Goal: Task Accomplishment & Management: Use online tool/utility

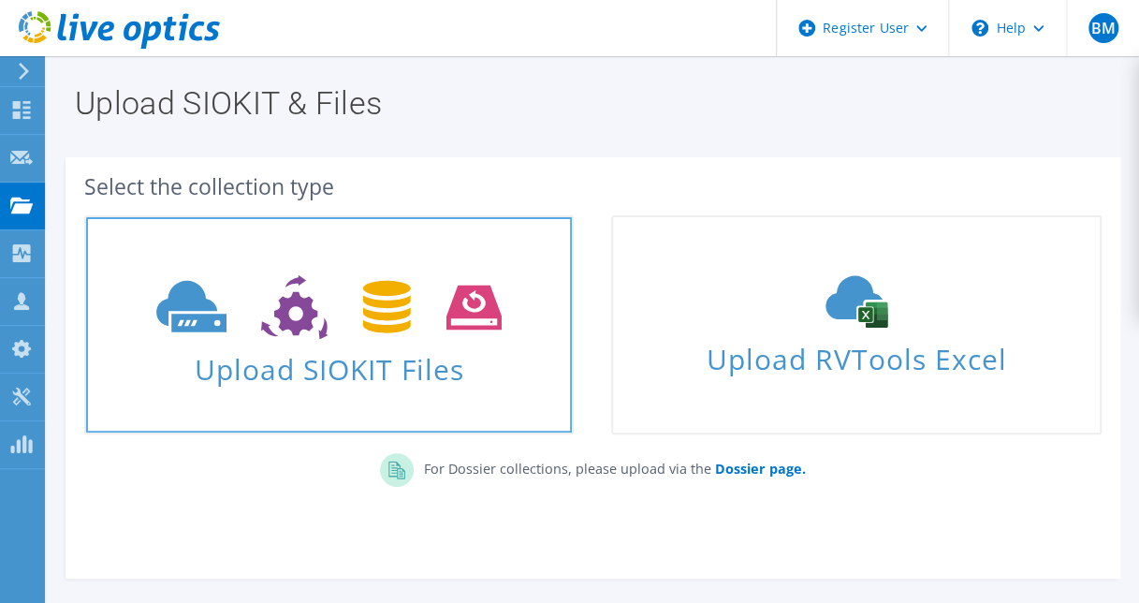
click at [312, 372] on span "Upload SIOKIT Files" at bounding box center [329, 363] width 486 height 40
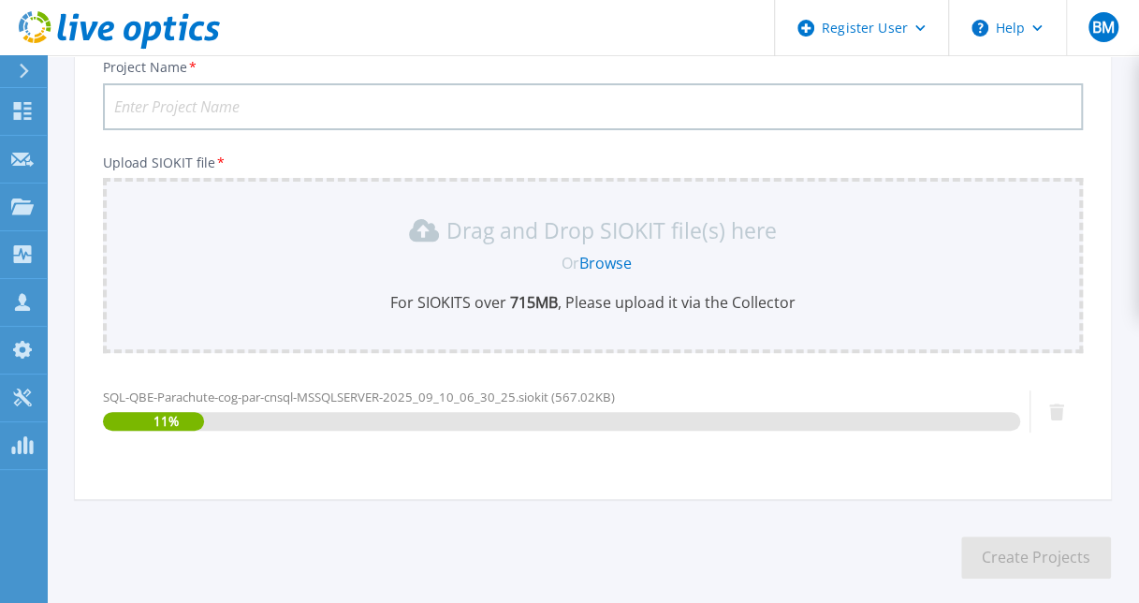
scroll to position [232, 0]
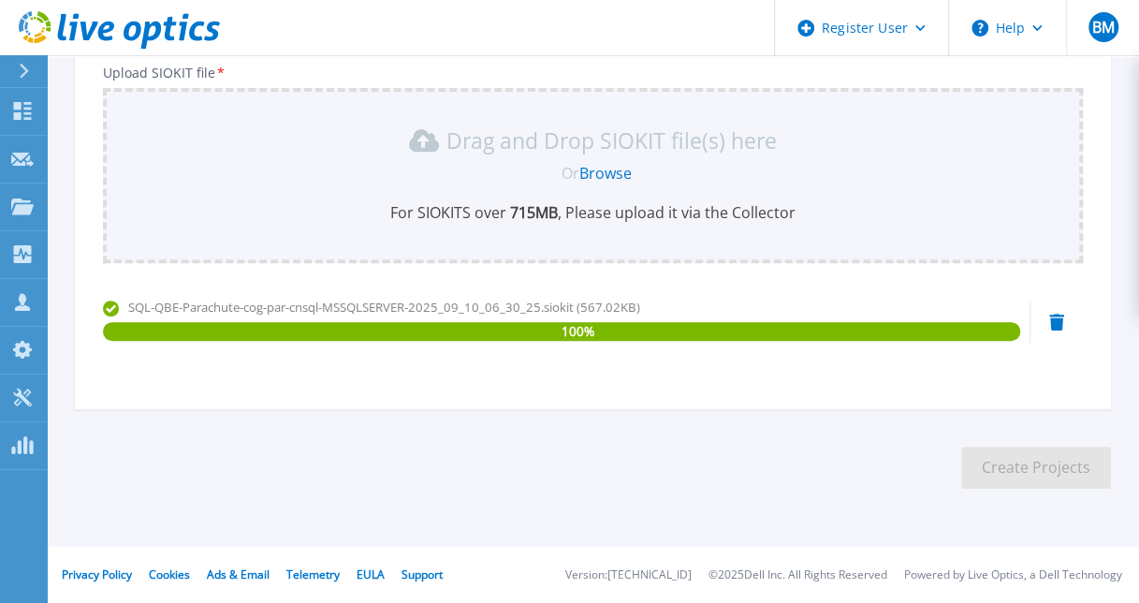
click at [829, 500] on section "Upload SIOKIT You may upload multiple SIOKIT files at the same time. All the Op…" at bounding box center [593, 176] width 1092 height 707
click at [865, 435] on section "Upload SIOKIT You may upload multiple SIOKIT files at the same time. All the Op…" at bounding box center [593, 176] width 1092 height 707
click at [597, 325] on div "100 %" at bounding box center [561, 331] width 917 height 19
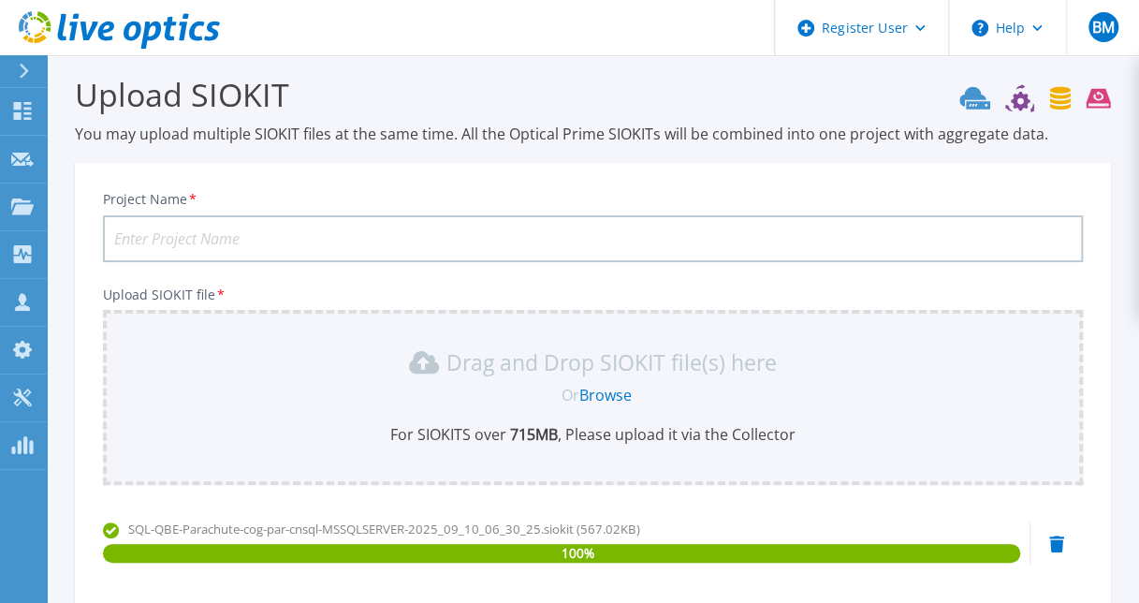
scroll to position [0, 0]
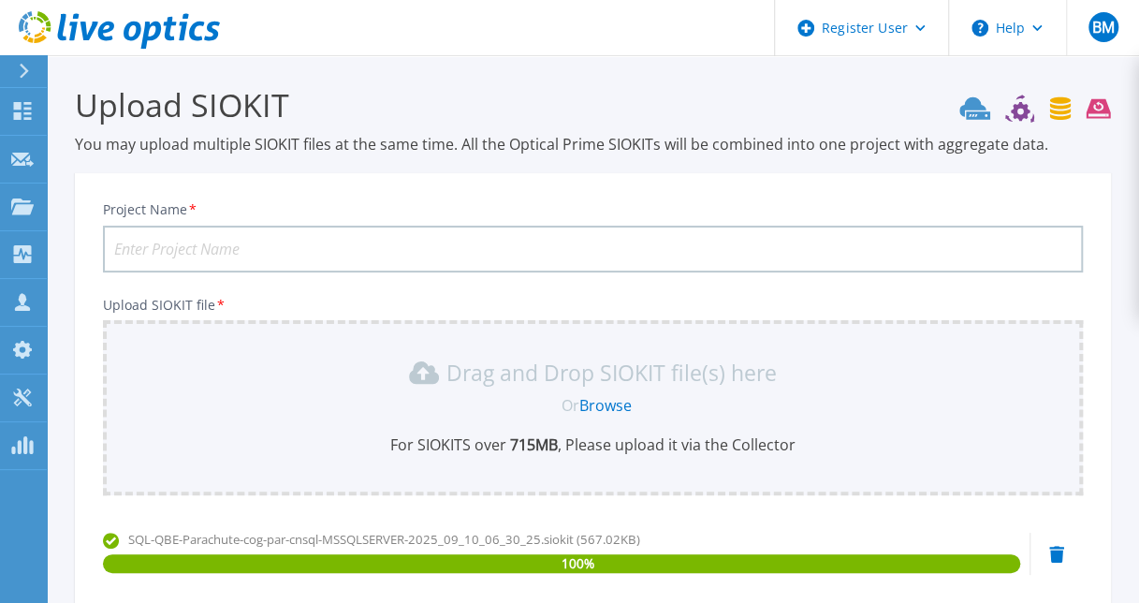
click at [487, 225] on input "Project Name *" at bounding box center [593, 248] width 980 height 47
type input "QB Energy Parachute Site"
click at [519, 212] on div "Project Name * QB Energy Parachute Site" at bounding box center [593, 236] width 980 height 71
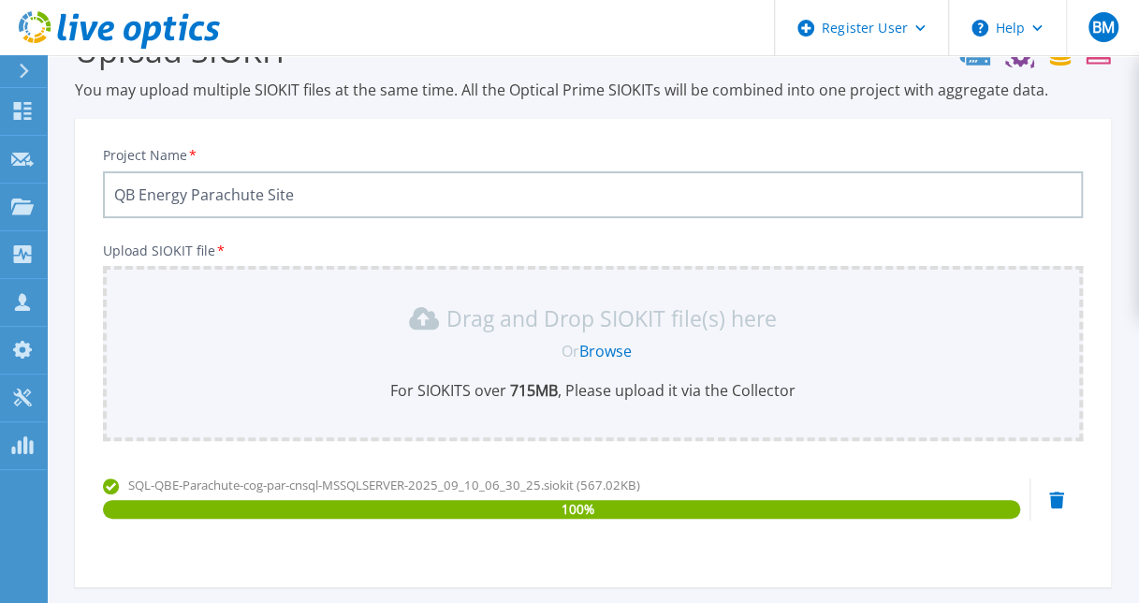
scroll to position [140, 0]
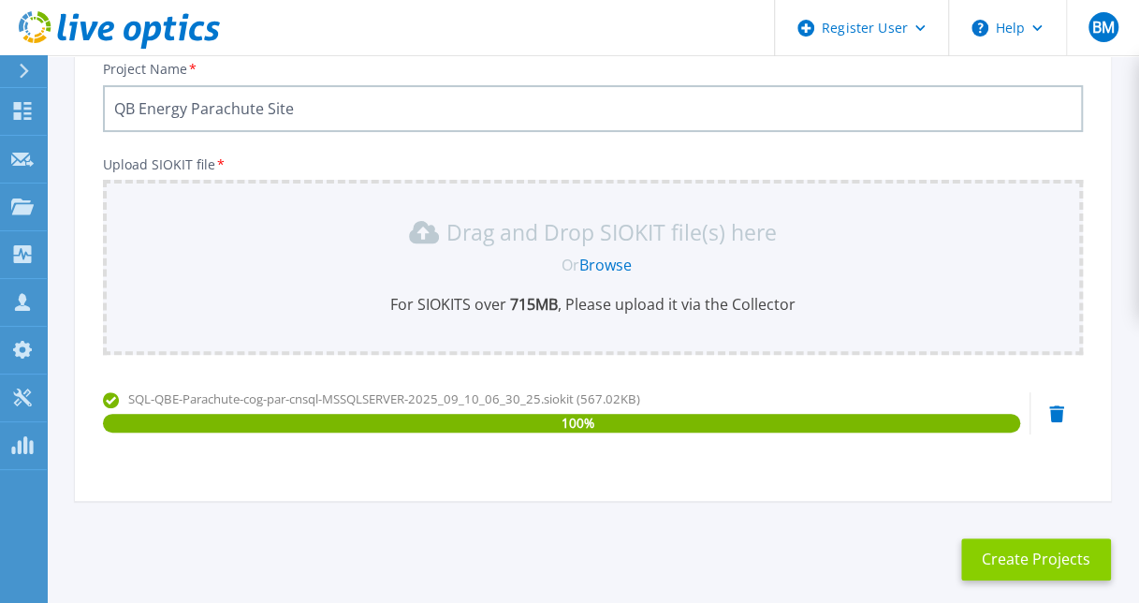
click at [1003, 564] on button "Create Projects" at bounding box center [1036, 559] width 150 height 42
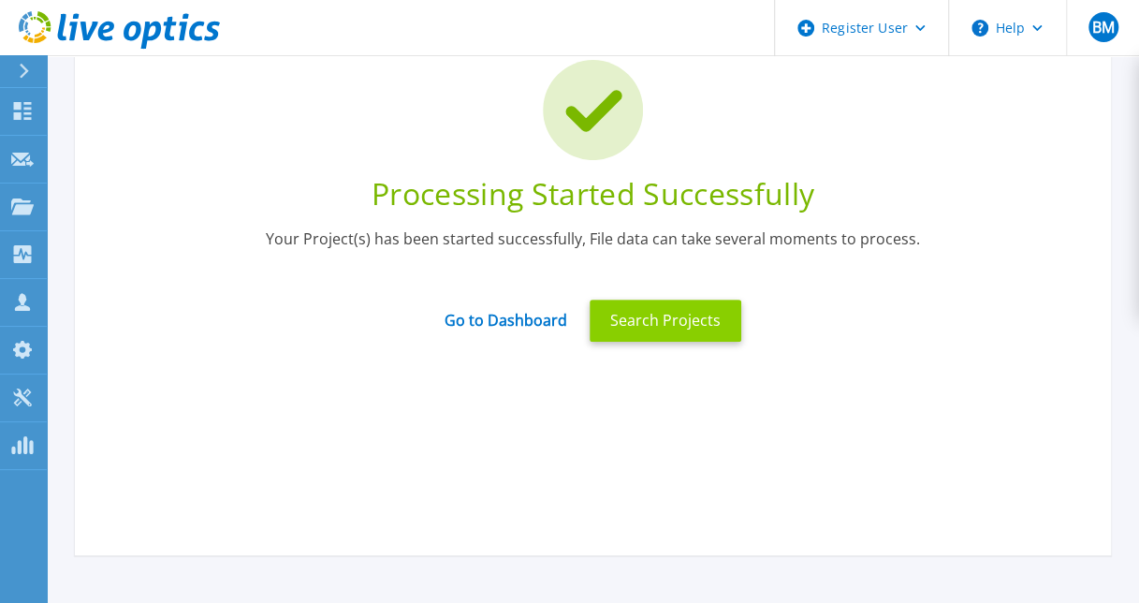
click at [662, 332] on button "Search Projects" at bounding box center [665, 320] width 152 height 42
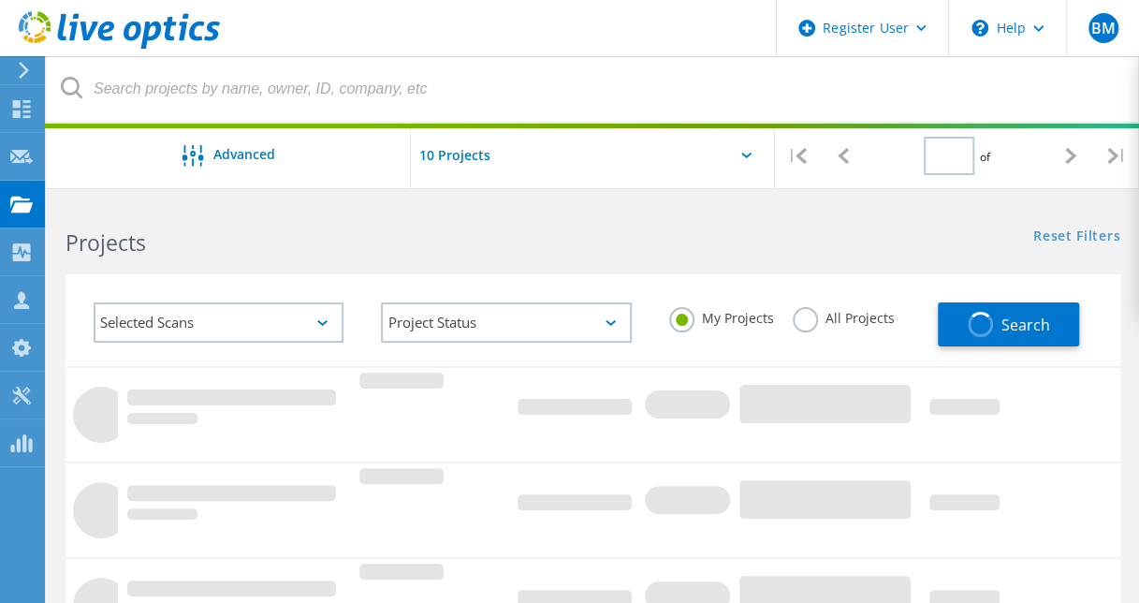
type input "1"
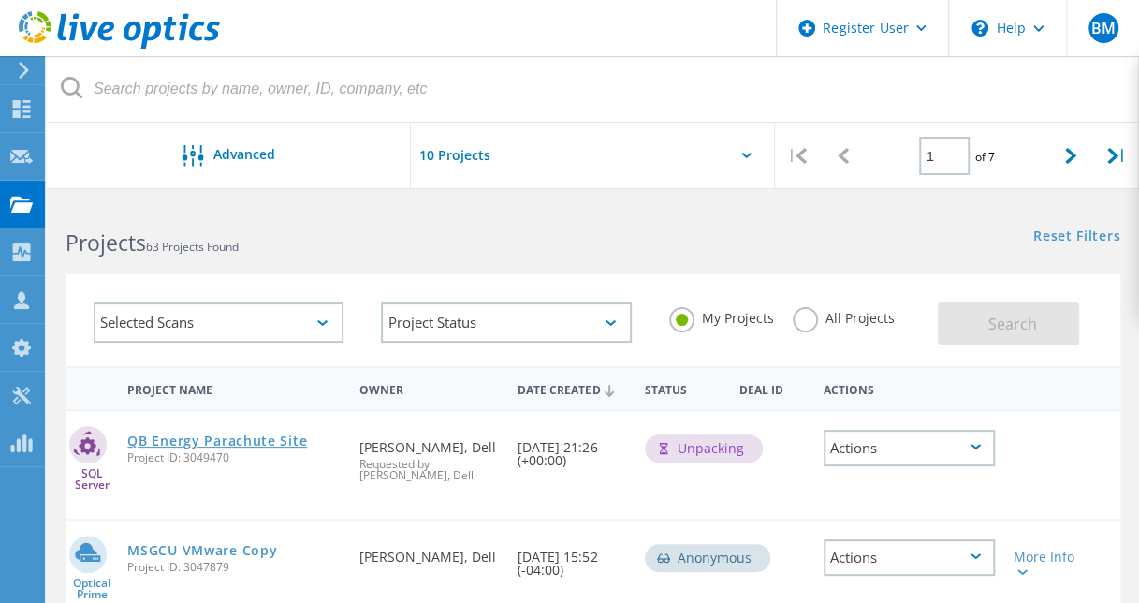
click at [240, 439] on link "QB Energy Parachute Site" at bounding box center [217, 440] width 180 height 13
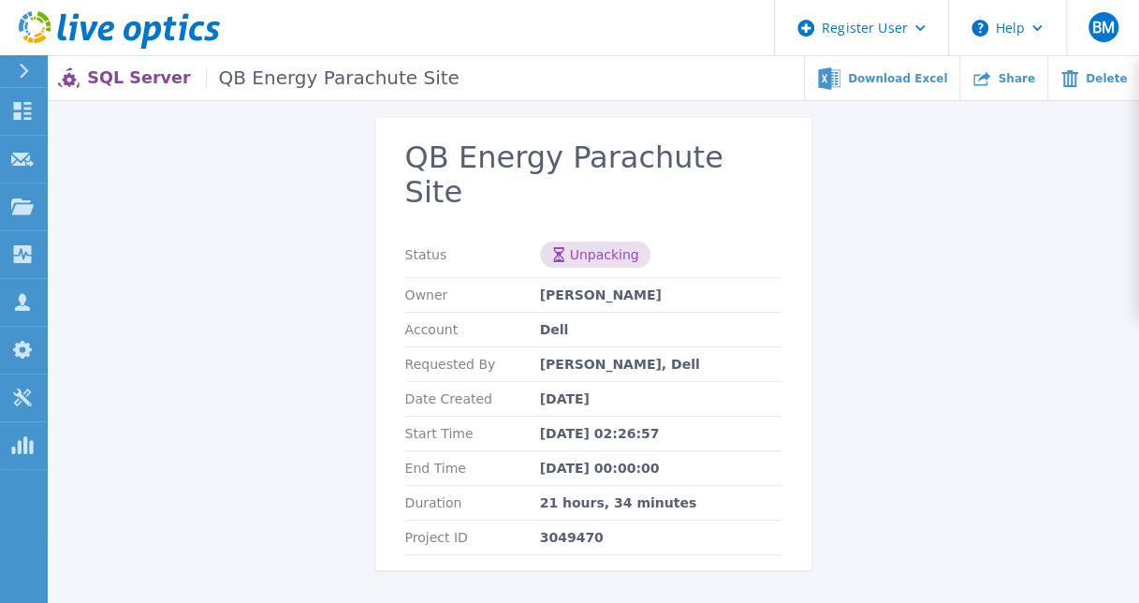
scroll to position [79, 0]
click at [308, 289] on div "This project may take a few minutes to process. Refresh the page to see updated…" at bounding box center [593, 322] width 1092 height 541
click at [890, 374] on div "This project may take a few minutes to process. Refresh the page to see updated…" at bounding box center [593, 322] width 1092 height 541
click at [919, 197] on div "This project may take a few minutes to process. Refresh the page to see updated…" at bounding box center [593, 322] width 1092 height 541
click at [683, 54] on header "Register User Help BM Dell User Bryce Mcdonald Bryce.Mcdonald@Dell.com Dell My …" at bounding box center [569, 28] width 1139 height 56
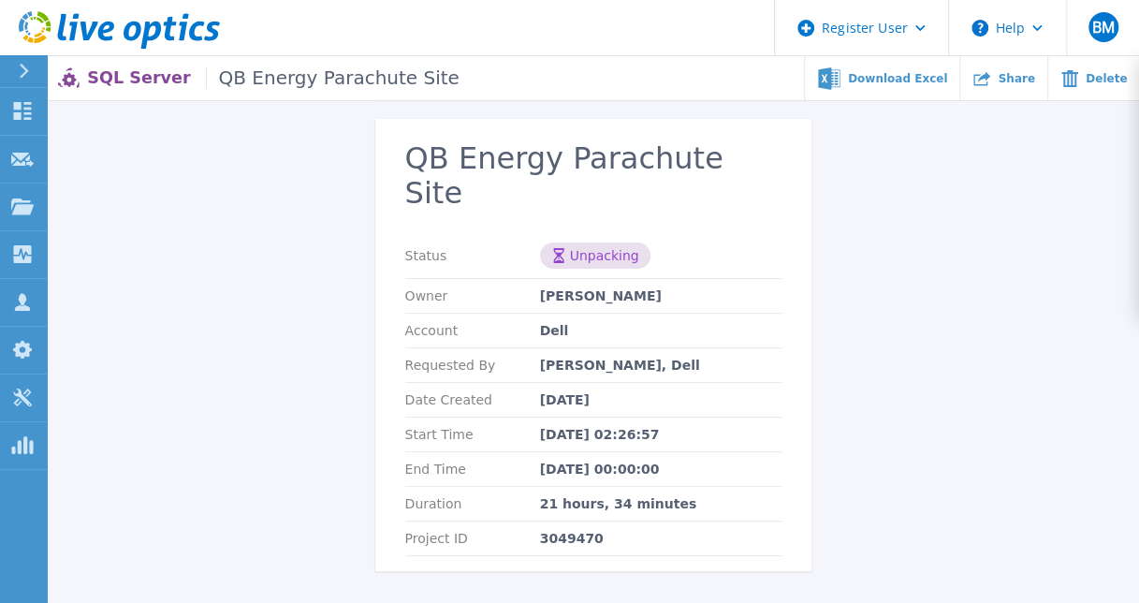
click at [556, 43] on header "Register User Help BM Dell User Bryce Mcdonald Bryce.Mcdonald@Dell.com Dell My …" at bounding box center [569, 28] width 1139 height 56
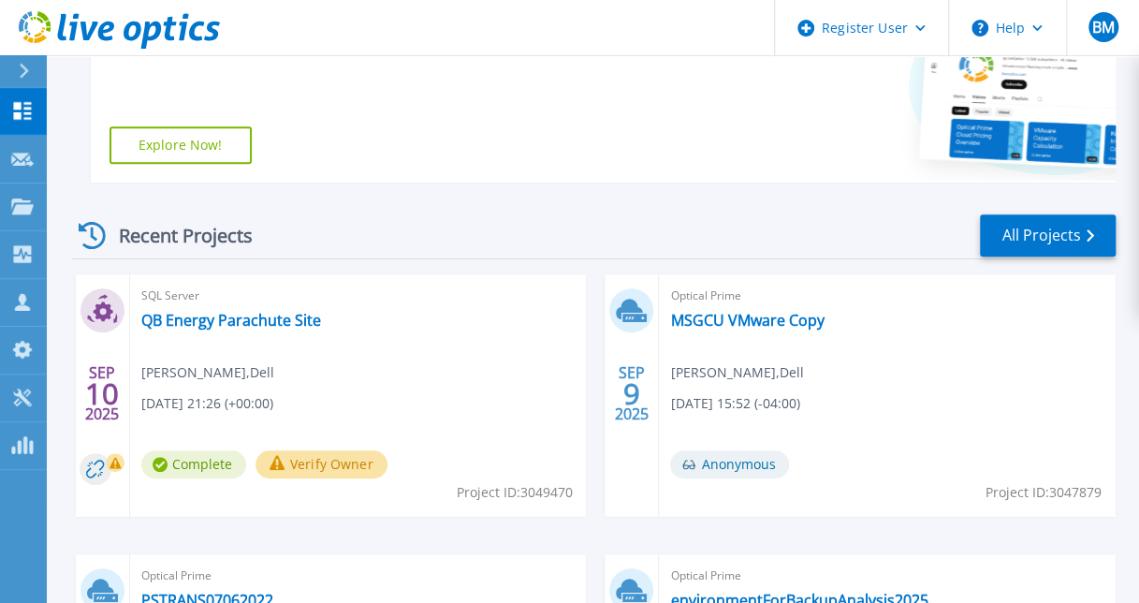
scroll to position [385, 0]
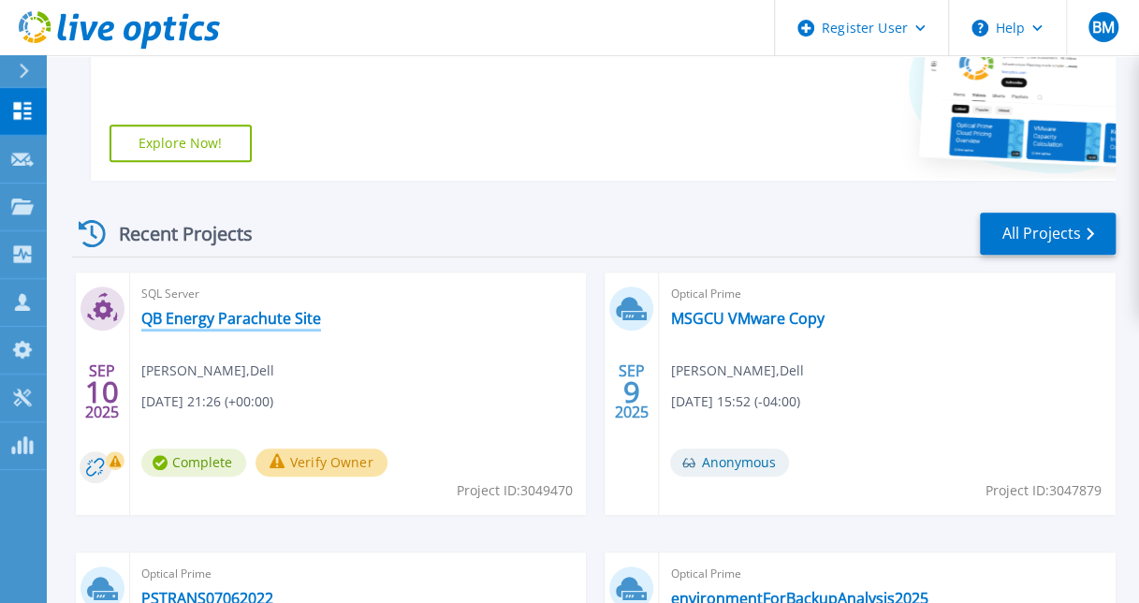
click at [217, 322] on link "QB Energy Parachute Site" at bounding box center [231, 318] width 180 height 19
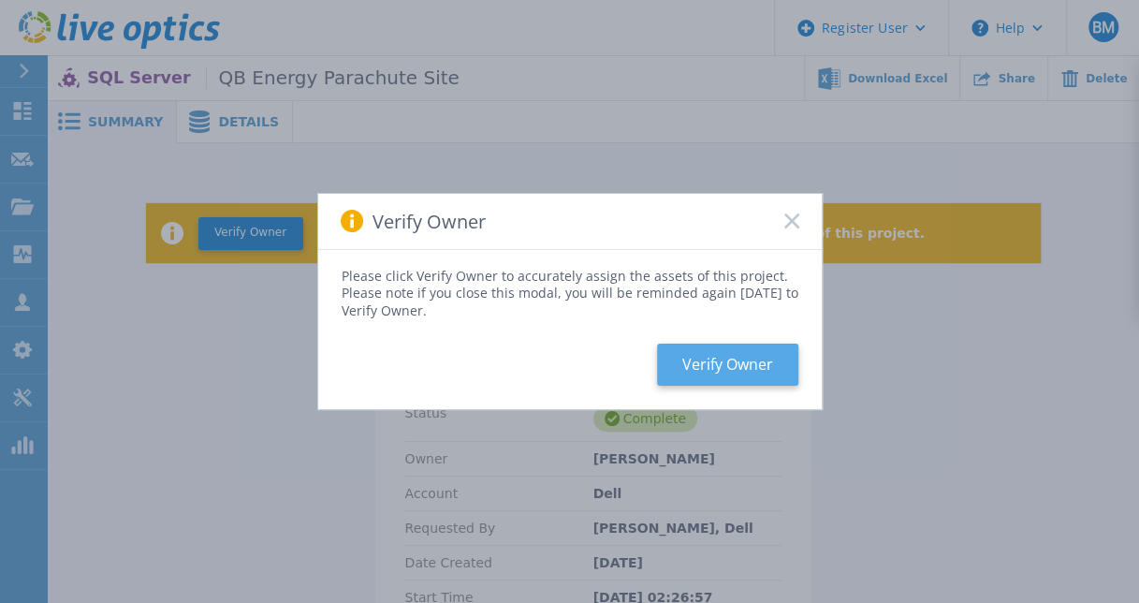
click at [735, 349] on button "Verify Owner" at bounding box center [727, 364] width 141 height 42
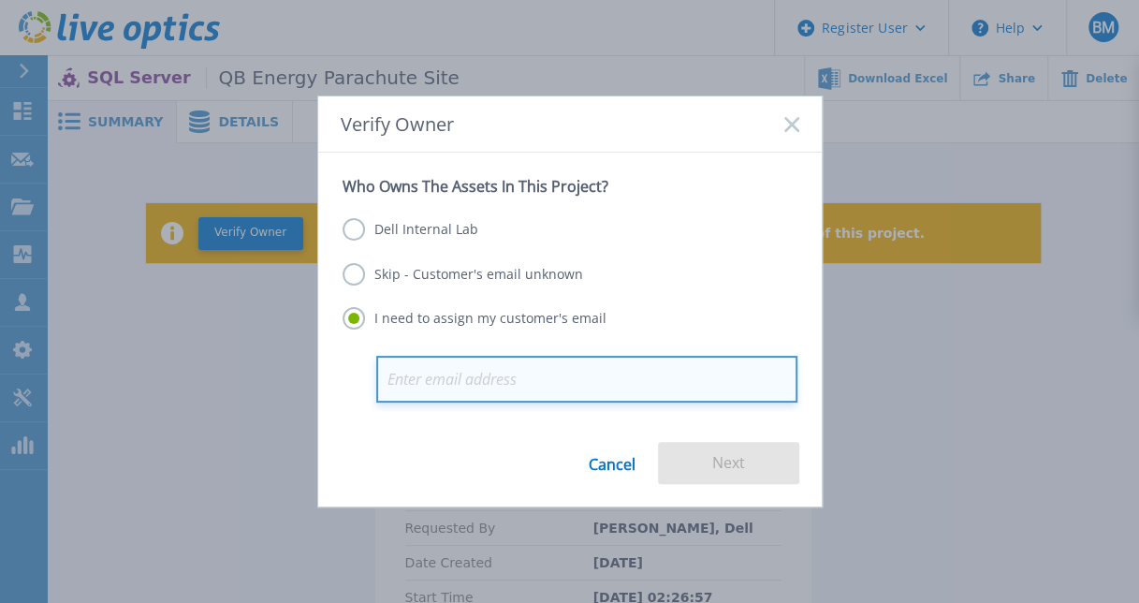
click at [551, 387] on input "email" at bounding box center [586, 379] width 421 height 47
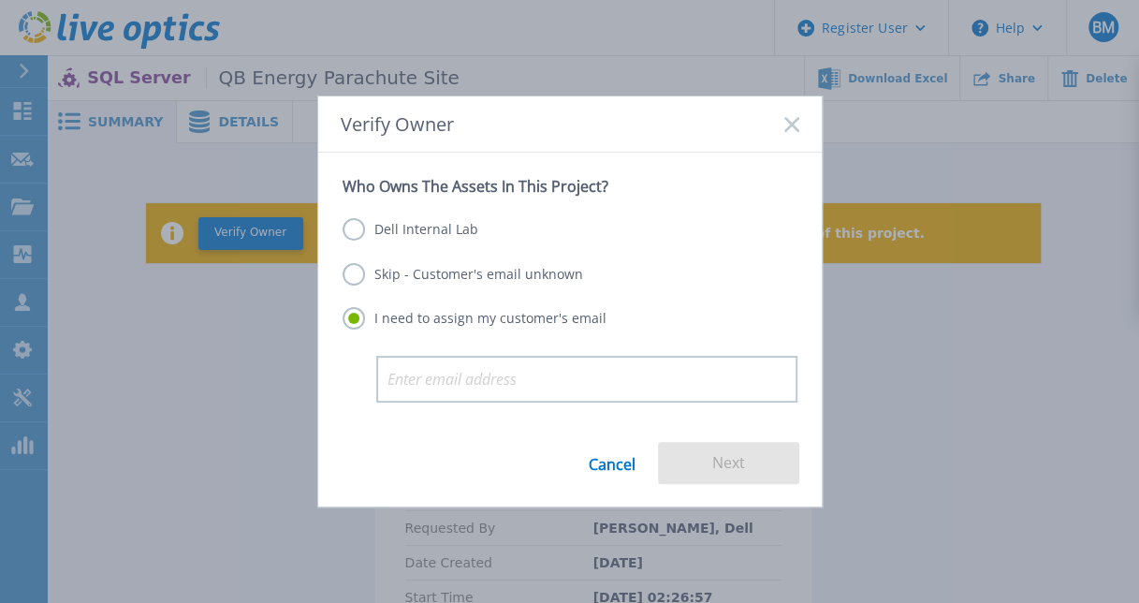
click at [476, 475] on div "Cancel Next" at bounding box center [569, 474] width 503 height 65
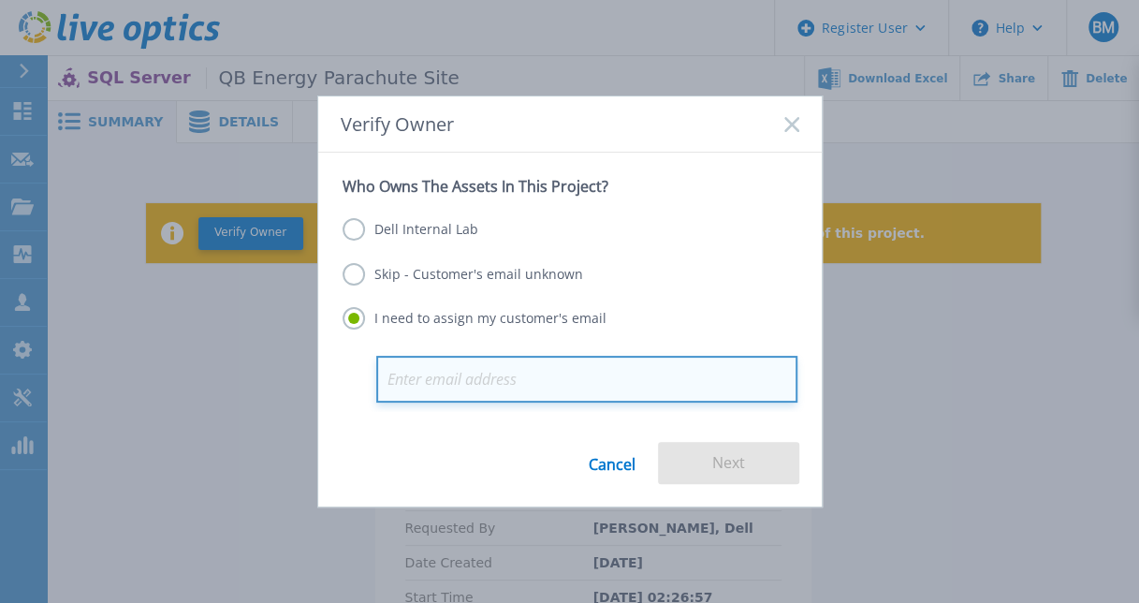
click at [512, 374] on input "email" at bounding box center [586, 379] width 421 height 47
paste input "[EMAIL_ADDRESS][DOMAIN_NAME]"
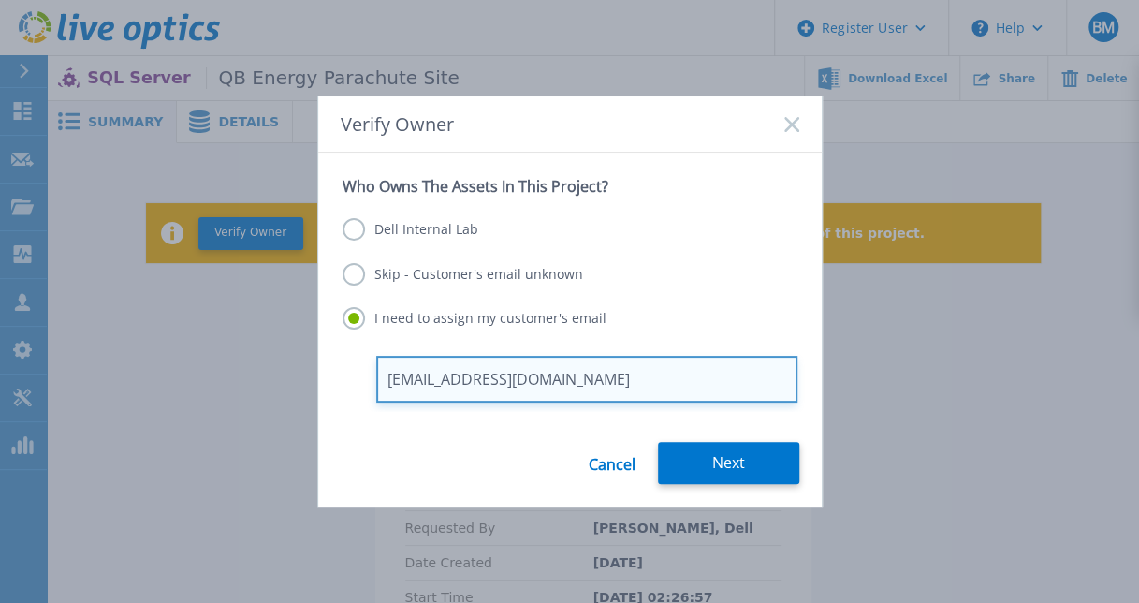
type input "[EMAIL_ADDRESS][DOMAIN_NAME]"
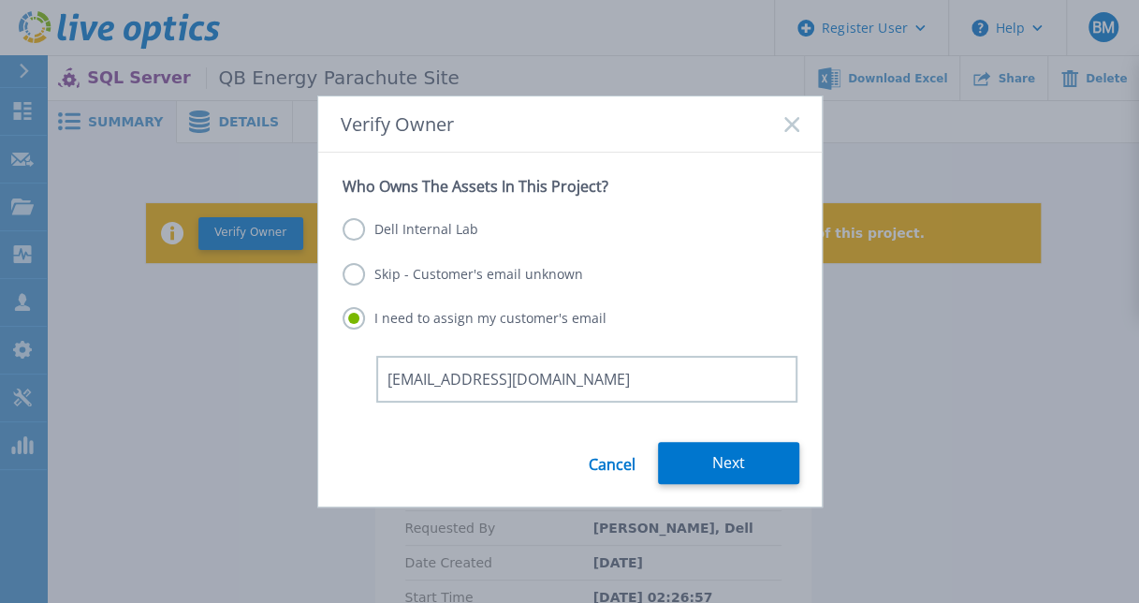
click at [462, 433] on form "Who Owns The Assets In This Project? Dell Internal Lab Skip - Customer's email …" at bounding box center [569, 329] width 503 height 353
click at [734, 442] on button "Next" at bounding box center [728, 463] width 141 height 42
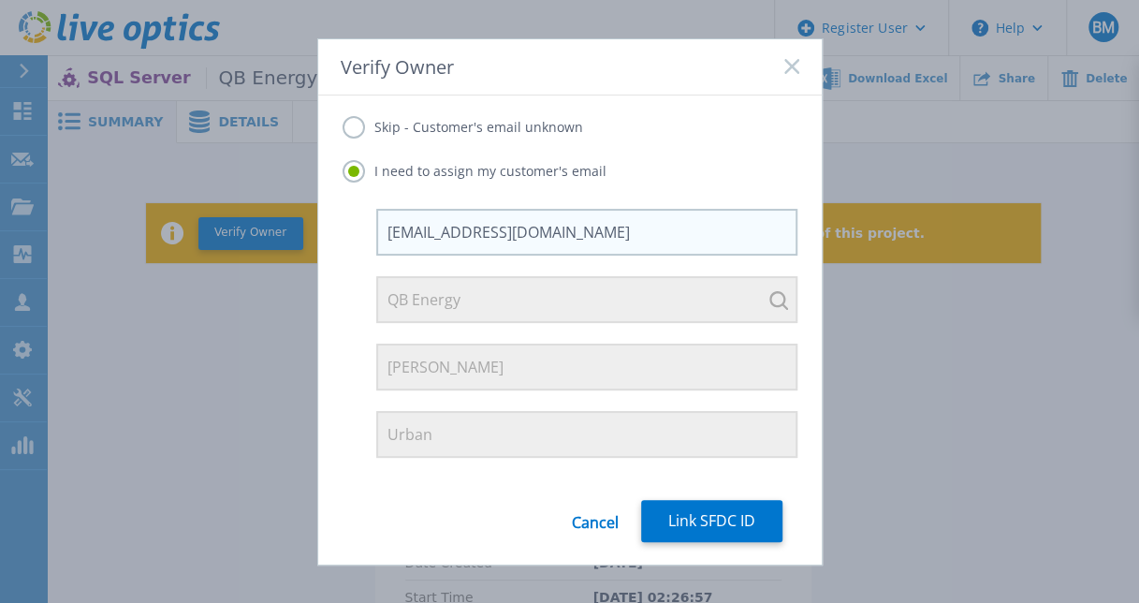
scroll to position [143, 0]
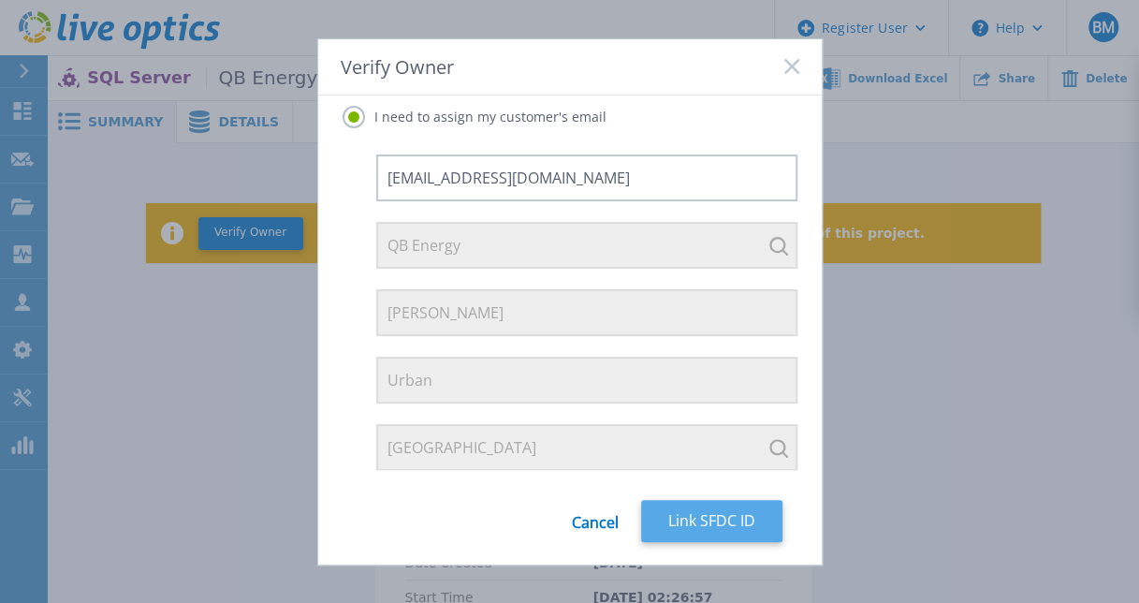
click at [736, 514] on button "Link SFDC ID" at bounding box center [711, 521] width 141 height 42
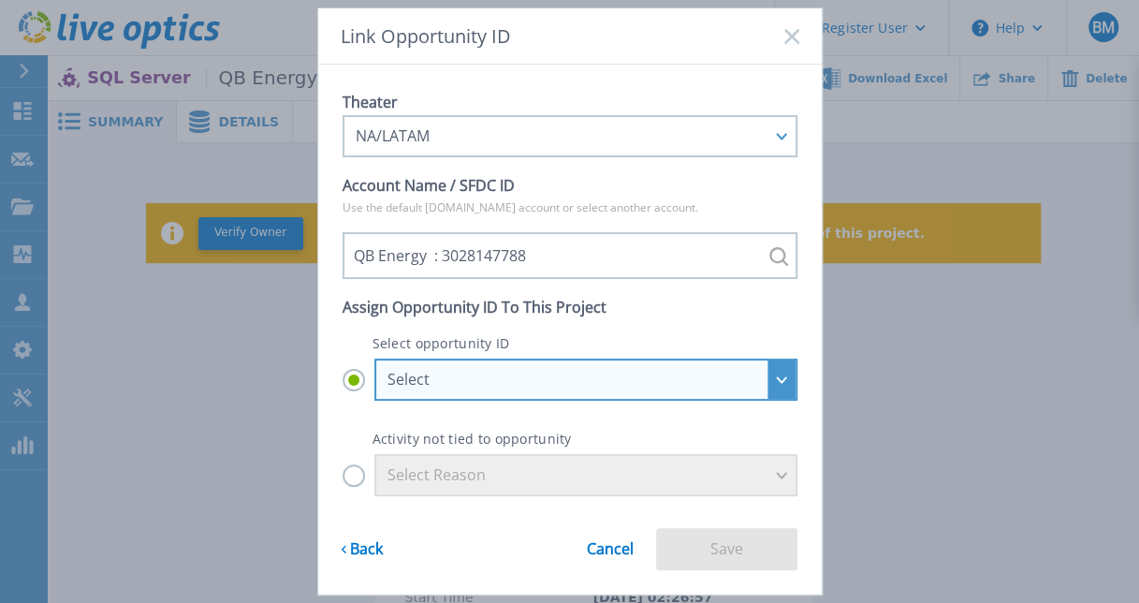
click at [530, 383] on div "Select" at bounding box center [575, 379] width 376 height 17
click at [0, 0] on input "Select Select QB Energy - AH Q3 RR Tech Orders : 29849783 QB Energy - QB Energy…" at bounding box center [0, 0] width 0 height 0
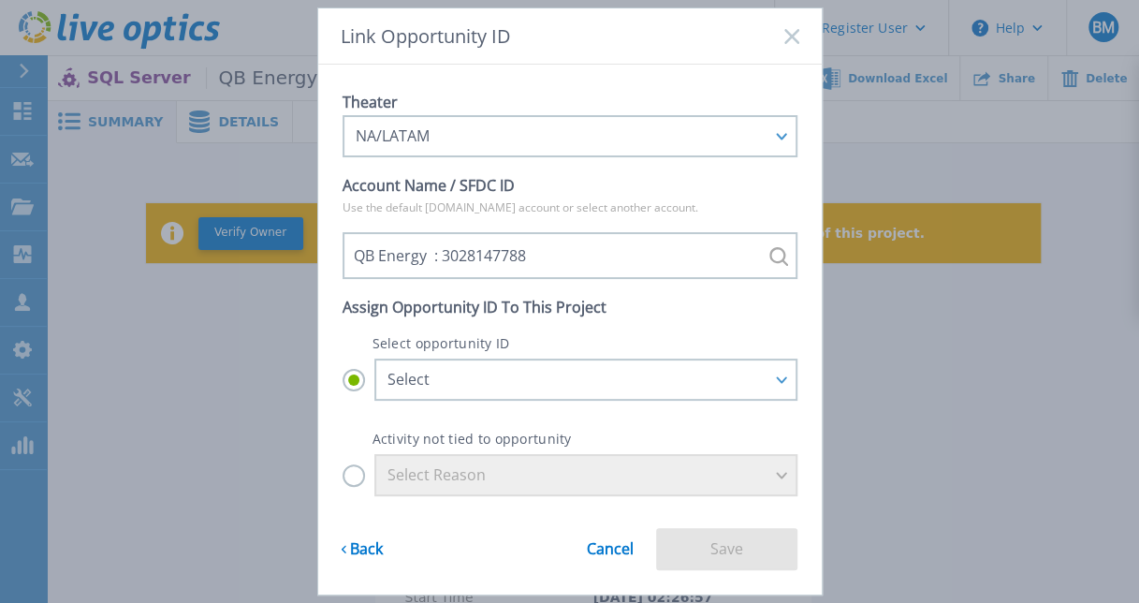
click at [578, 335] on p "Select opportunity ID" at bounding box center [569, 343] width 455 height 16
click at [343, 477] on label "Select Reason" at bounding box center [569, 475] width 455 height 42
click at [0, 0] on input "Select Reason" at bounding box center [0, 0] width 0 height 0
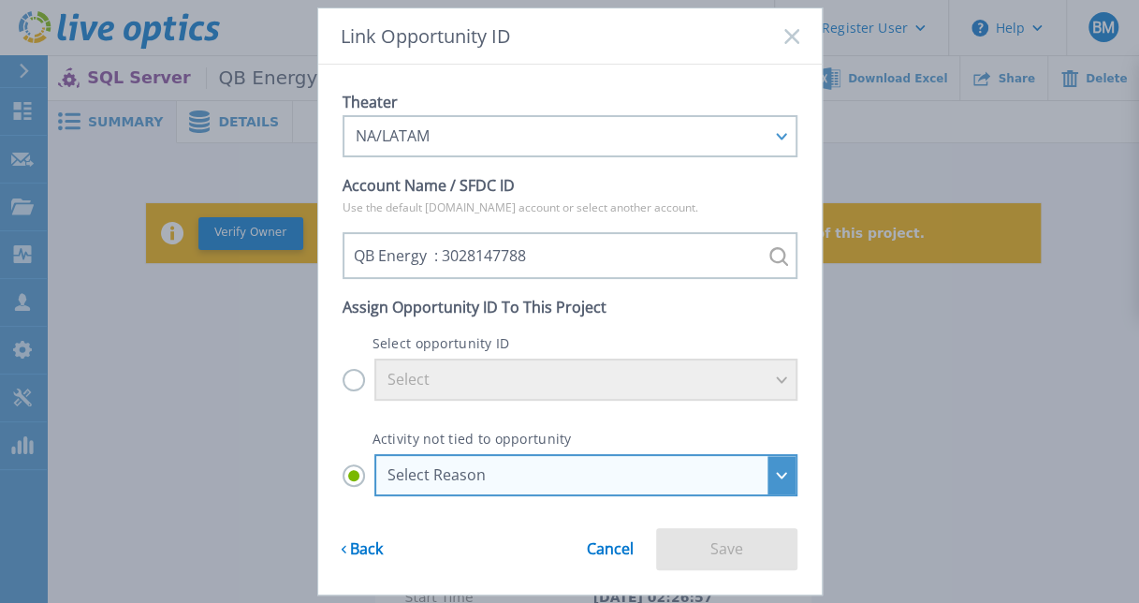
click at [593, 477] on div "Select Reason" at bounding box center [575, 474] width 376 height 17
click at [0, 0] on input "Select Reason Select Reason Discovery Troubleshooting Other" at bounding box center [0, 0] width 0 height 0
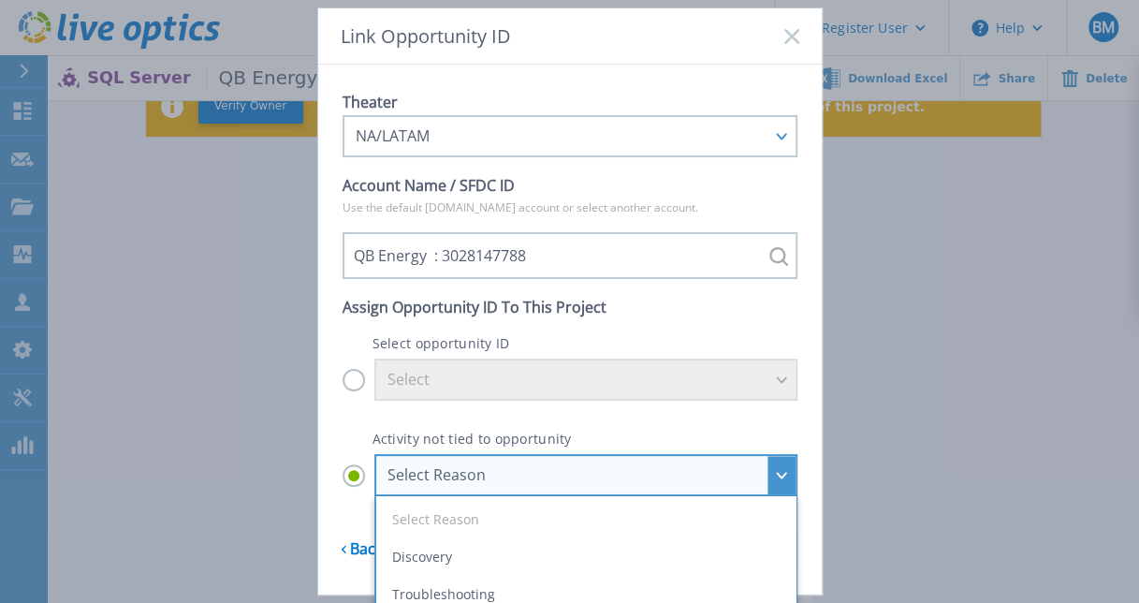
scroll to position [127, 0]
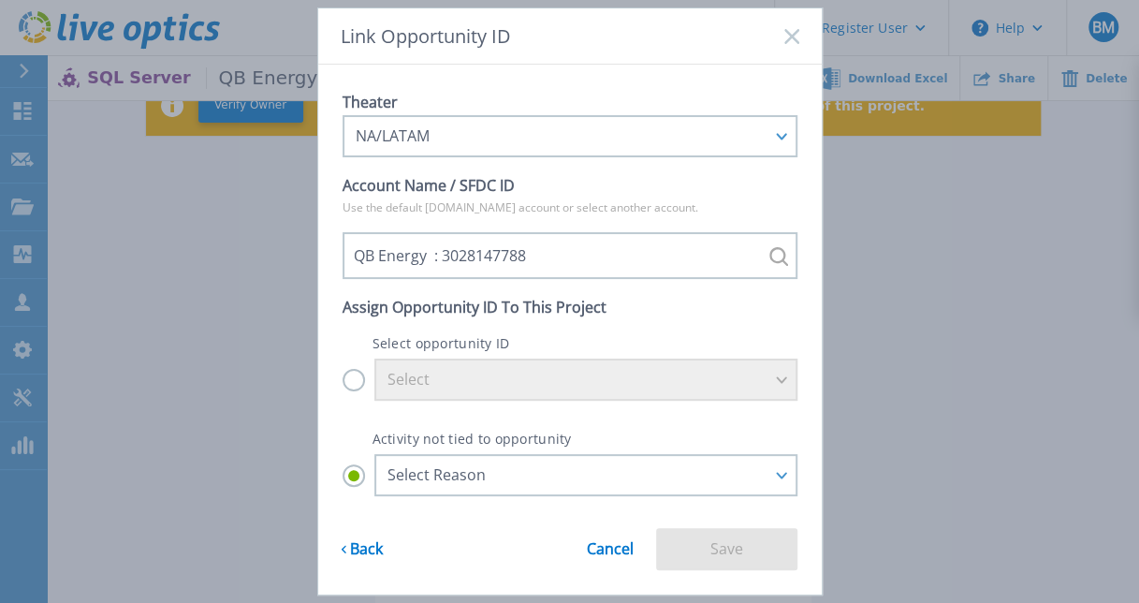
click at [428, 427] on div "Activity not tied to opportunity Select Reason Select Reason Discovery Troubles…" at bounding box center [569, 455] width 455 height 80
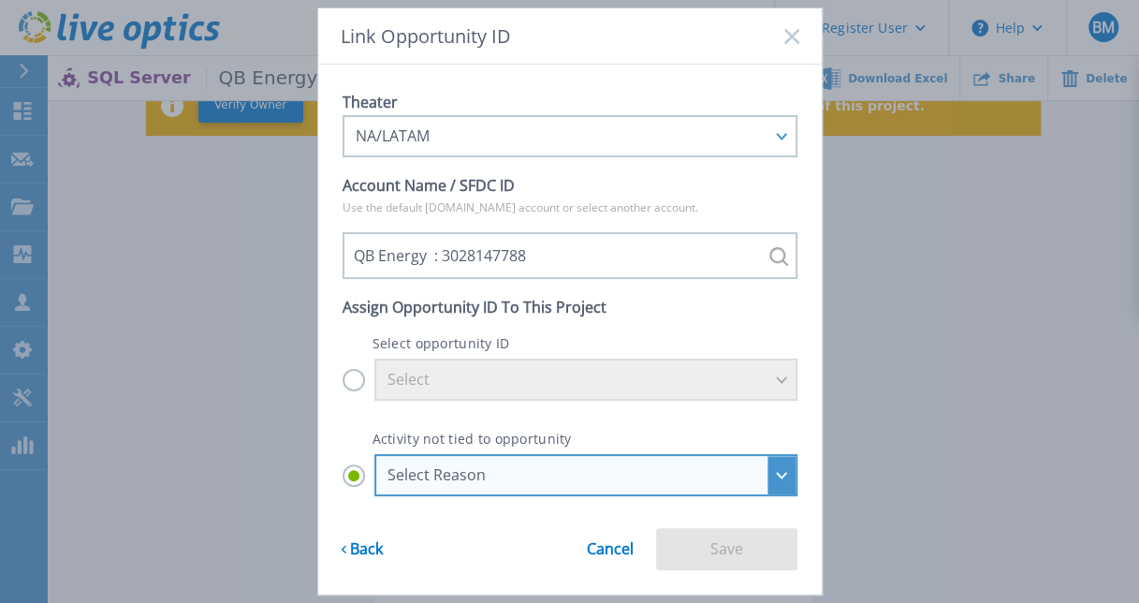
click at [442, 458] on div "Select Reason" at bounding box center [585, 475] width 423 height 42
click at [0, 0] on input "Select Reason Select Reason Discovery Troubleshooting Other" at bounding box center [0, 0] width 0 height 0
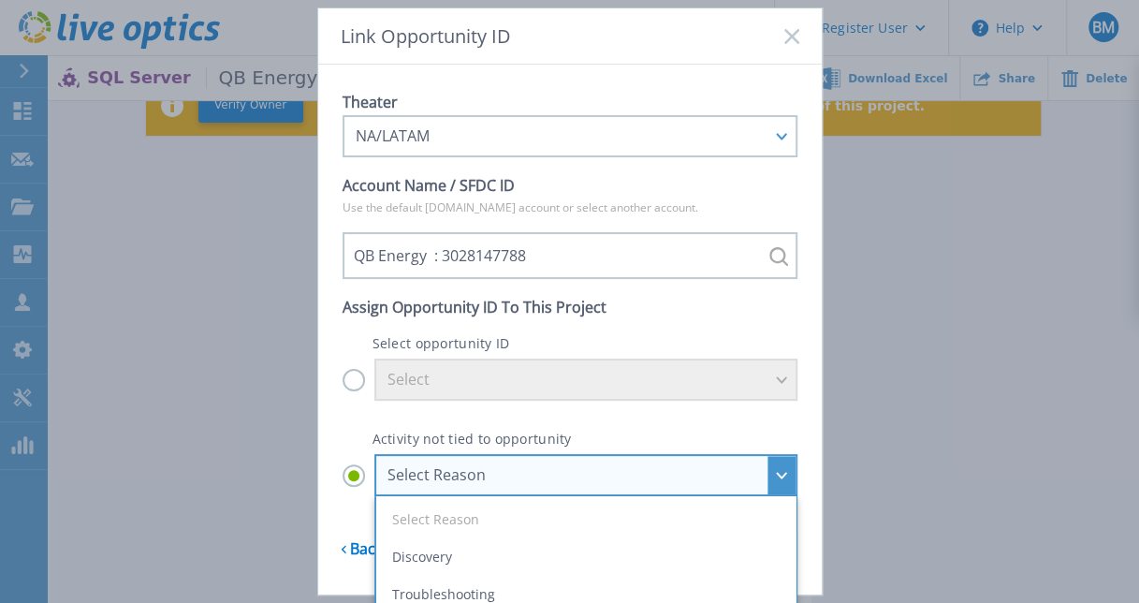
scroll to position [43, 0]
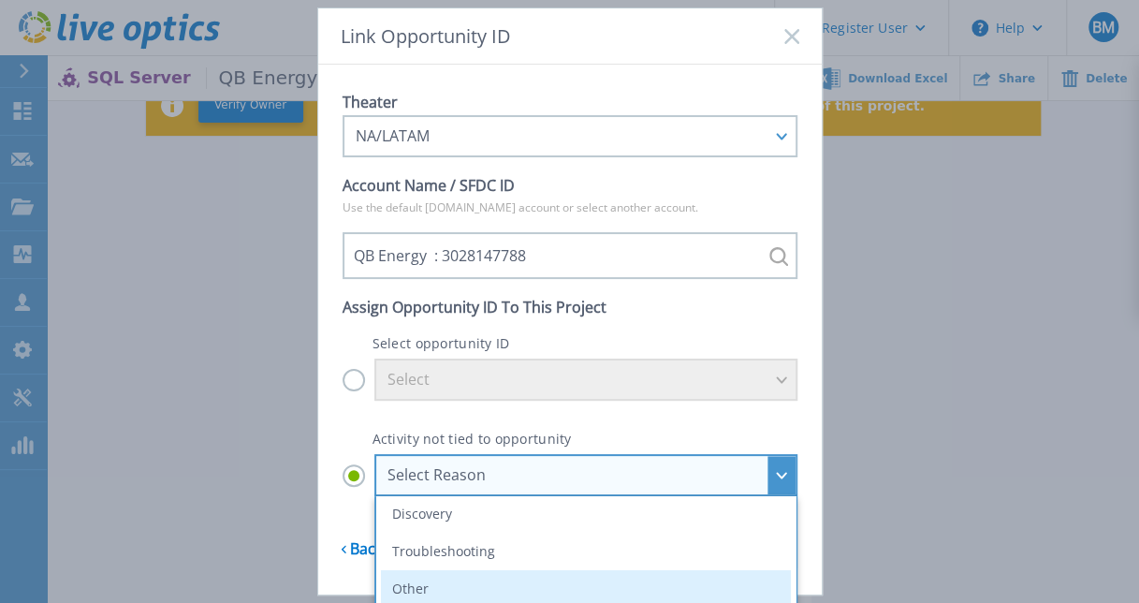
click at [433, 592] on li "Other" at bounding box center [586, 588] width 410 height 37
click at [0, 0] on input "Select Reason Select Reason Discovery Troubleshooting Other" at bounding box center [0, 0] width 0 height 0
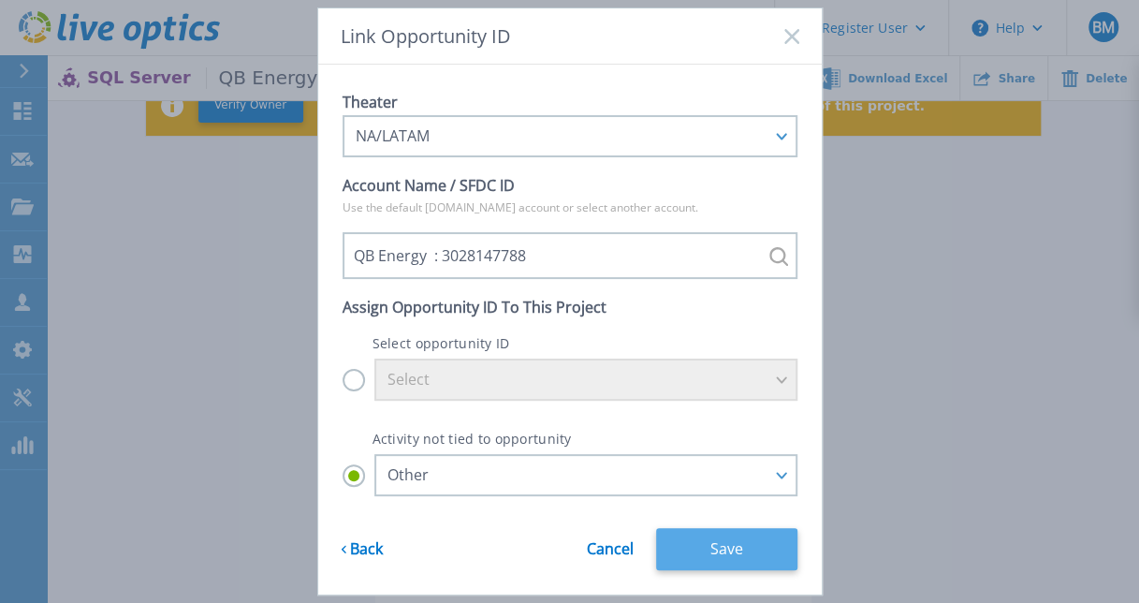
click at [739, 556] on button "Save" at bounding box center [726, 549] width 141 height 42
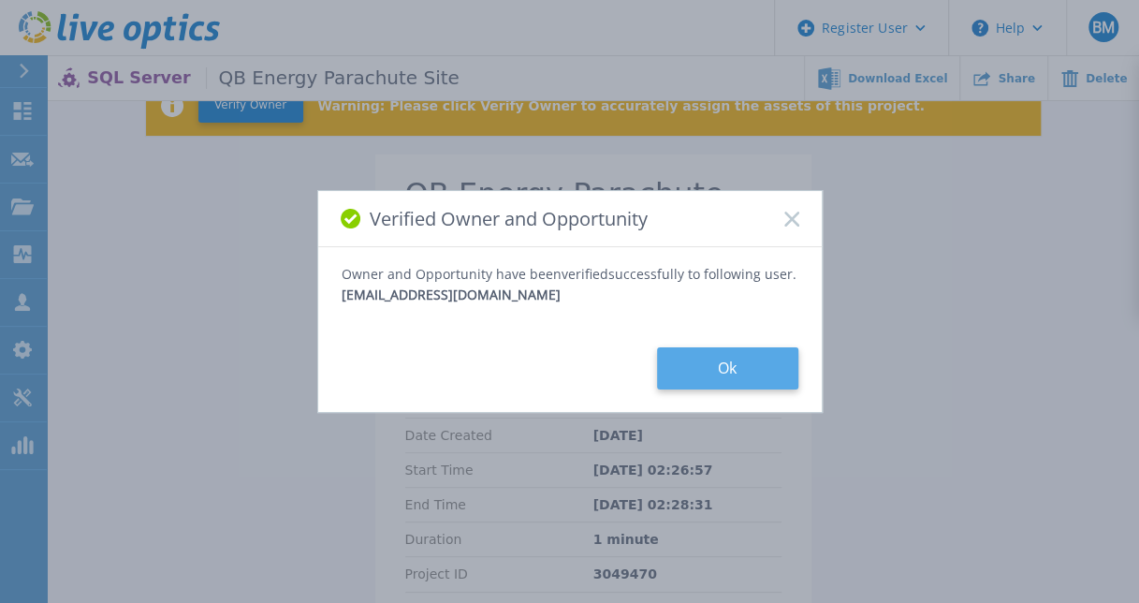
click at [726, 375] on button "Ok" at bounding box center [727, 368] width 141 height 42
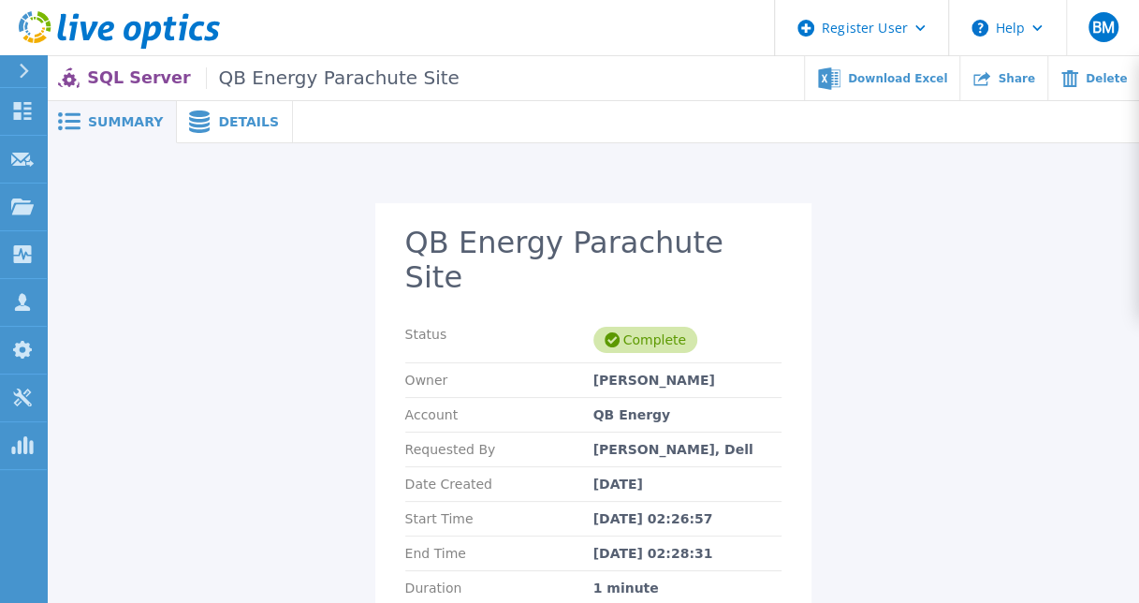
click at [225, 122] on span "Details" at bounding box center [248, 121] width 61 height 13
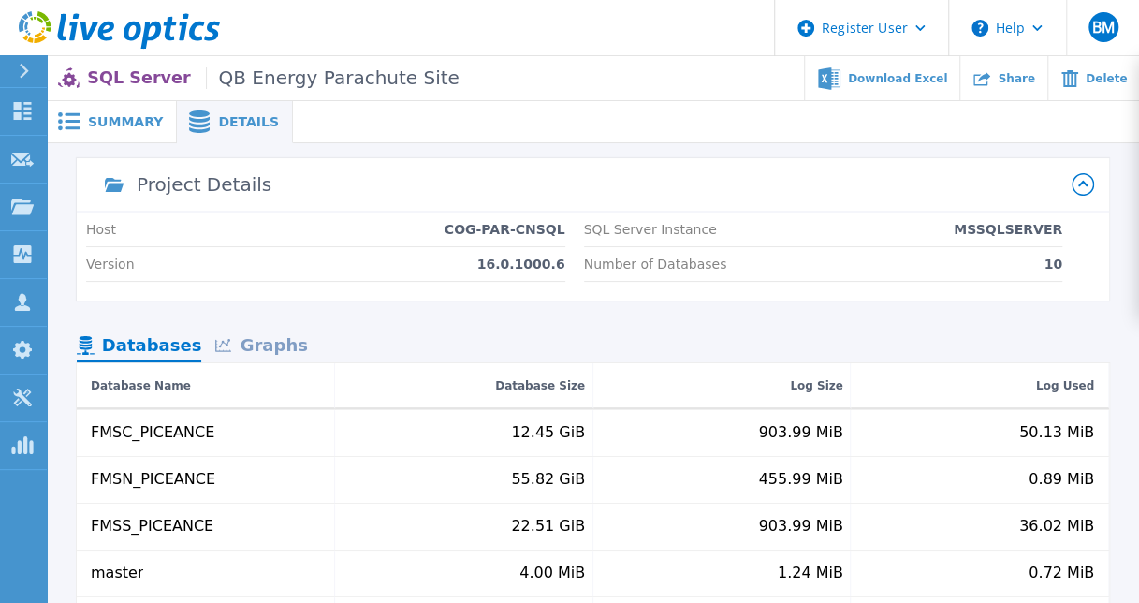
click at [274, 345] on div "Graphs" at bounding box center [261, 346] width 120 height 33
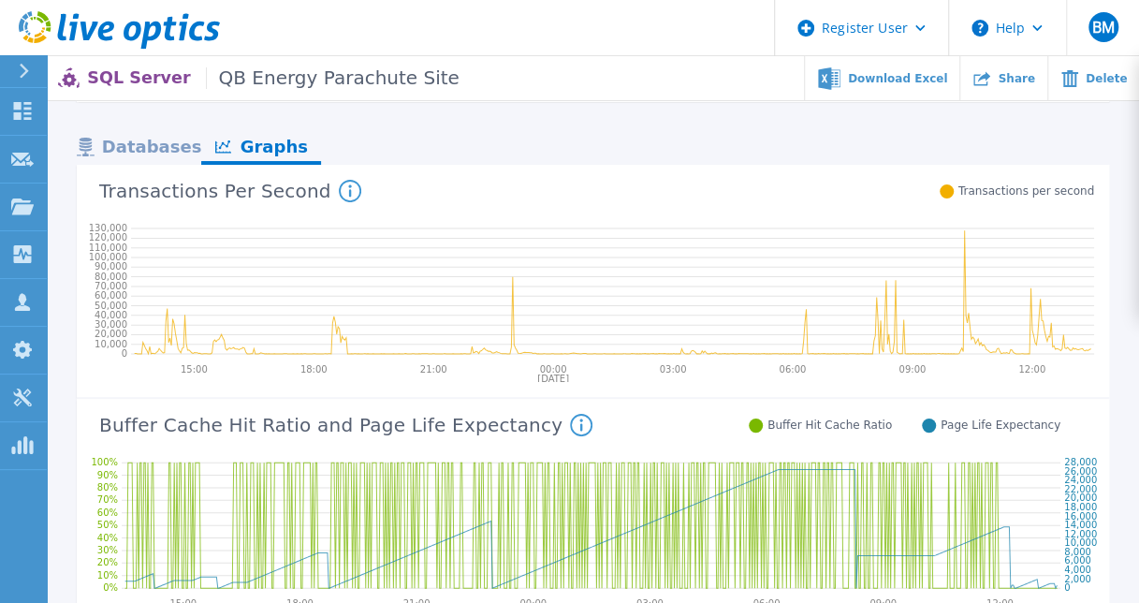
scroll to position [219, 0]
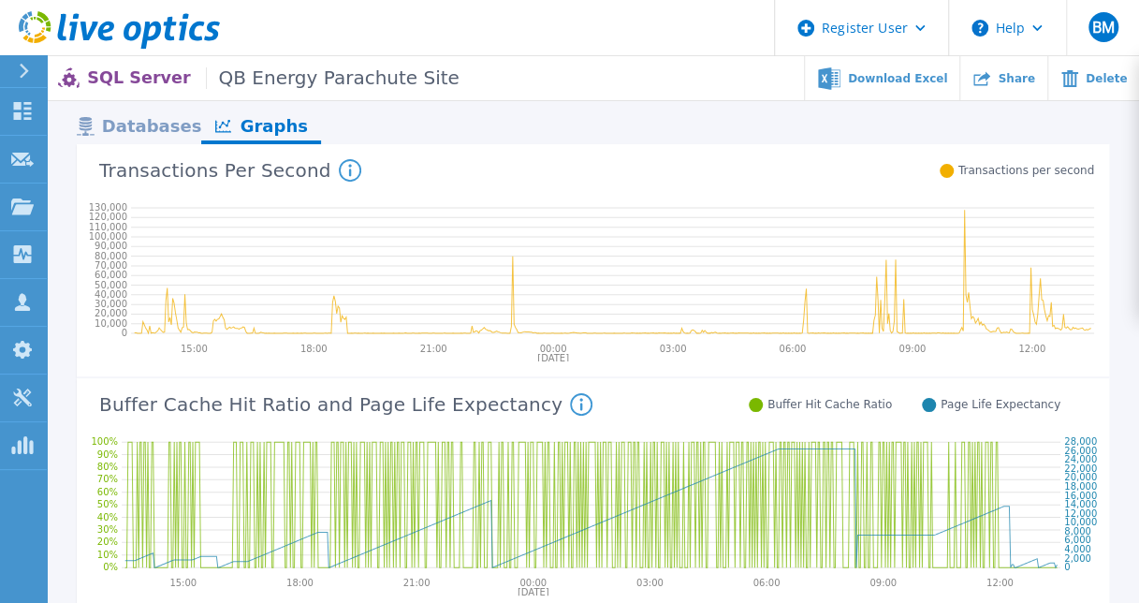
click at [136, 135] on div "Databases" at bounding box center [139, 127] width 124 height 33
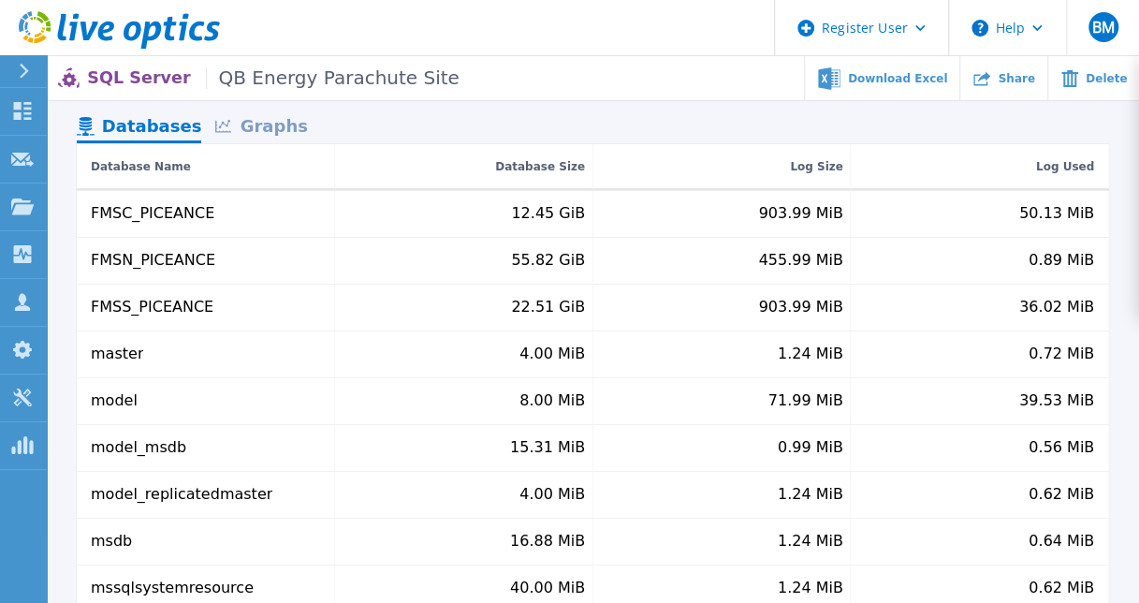
click at [120, 82] on p "SQL Server QB Energy Parachute Site" at bounding box center [272, 78] width 371 height 22
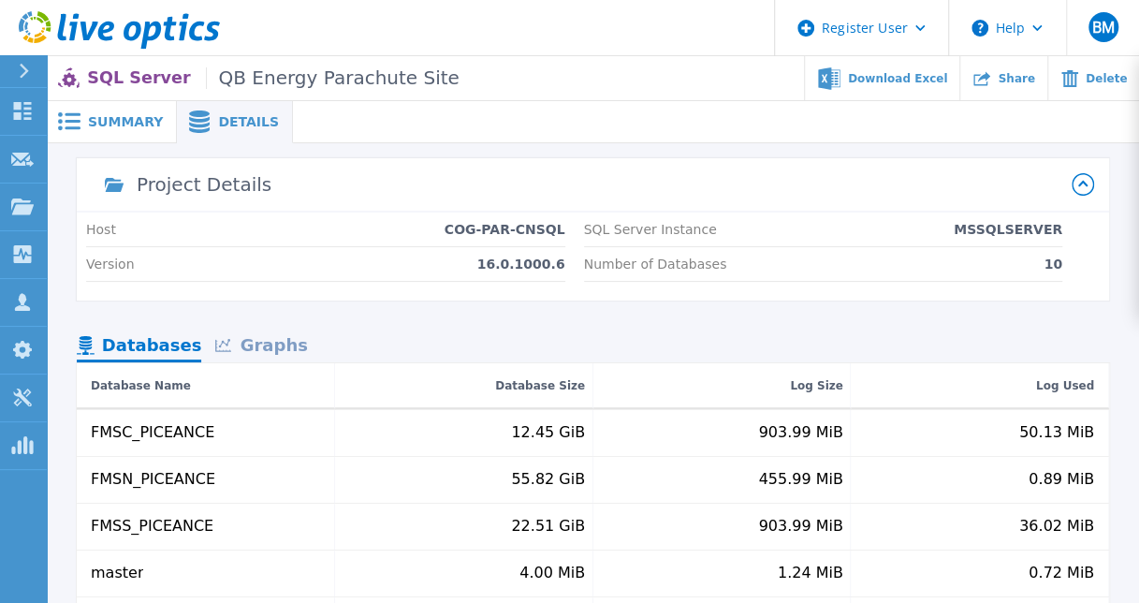
click at [98, 128] on span "Summary" at bounding box center [125, 121] width 75 height 13
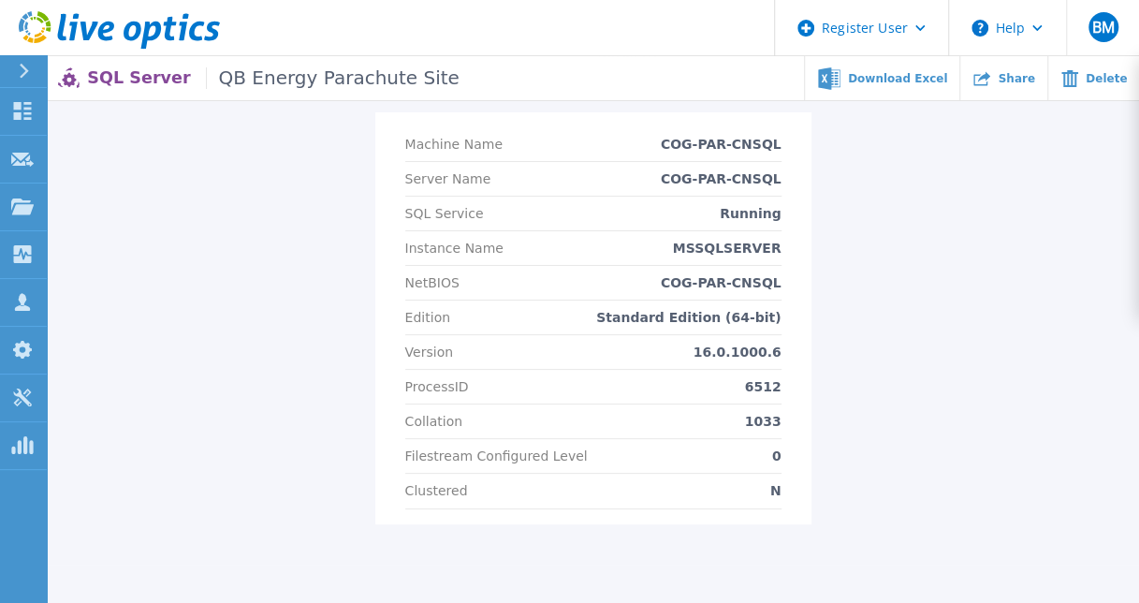
scroll to position [565, 0]
click at [319, 356] on div "QB Energy Parachute Site Status Complete Owner [PERSON_NAME] Account QB Energy …" at bounding box center [593, 92] width 1056 height 908
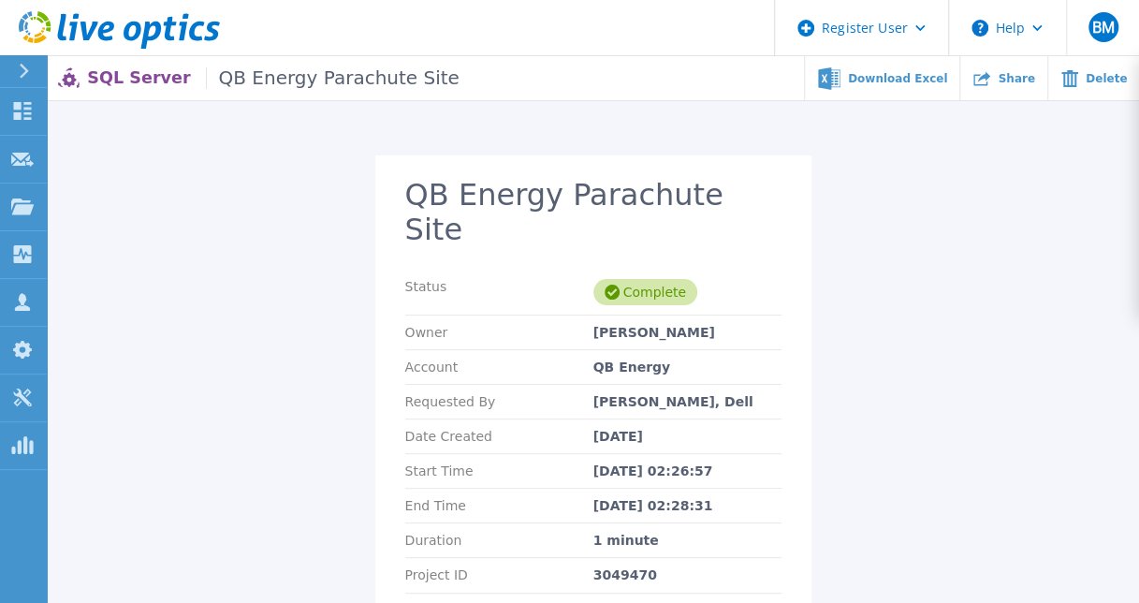
scroll to position [0, 0]
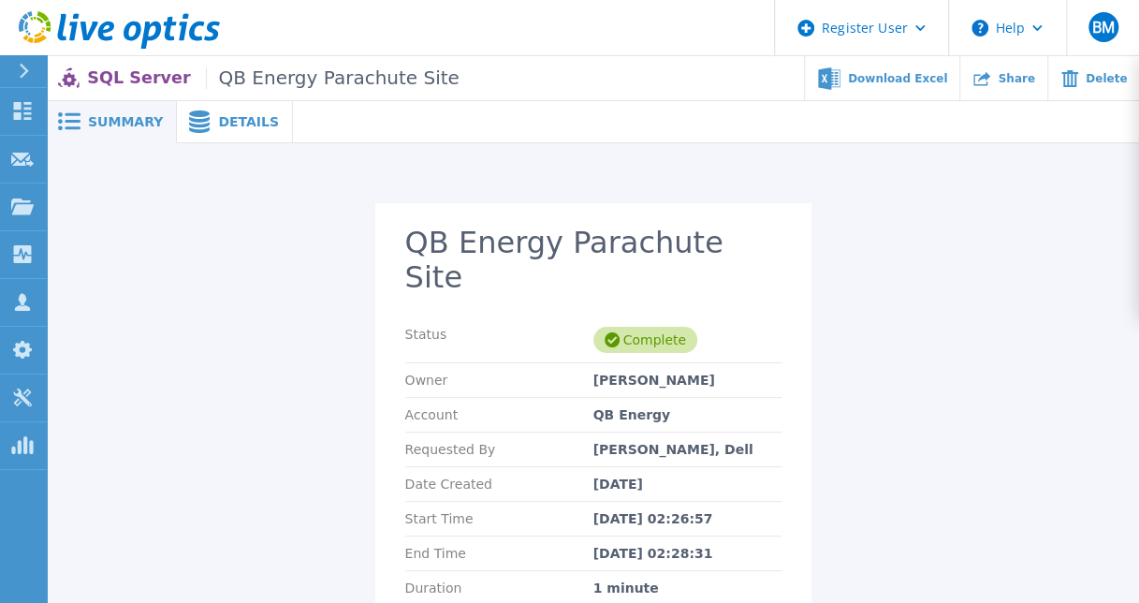
click at [233, 111] on div "Details" at bounding box center [235, 122] width 116 height 42
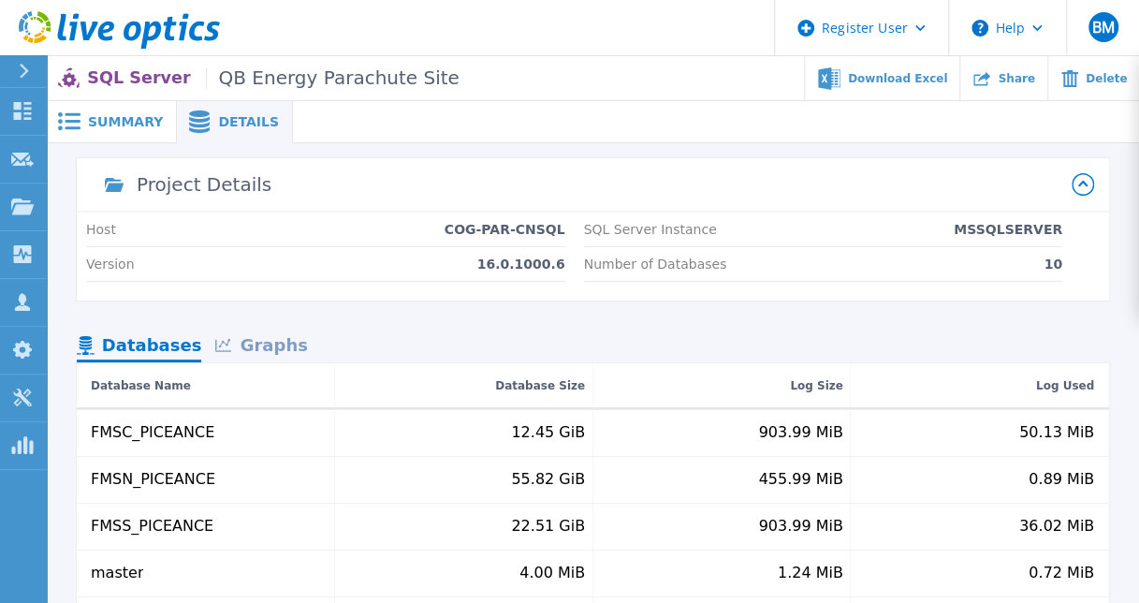
click at [115, 118] on span "Summary" at bounding box center [125, 121] width 75 height 13
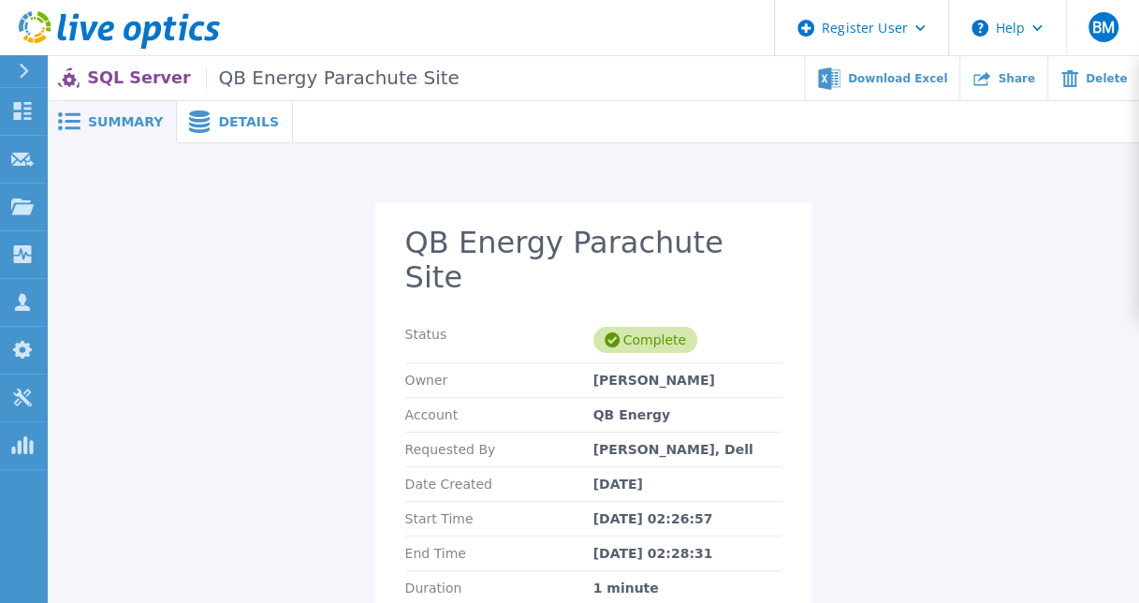
click at [225, 128] on span "Details" at bounding box center [248, 121] width 61 height 13
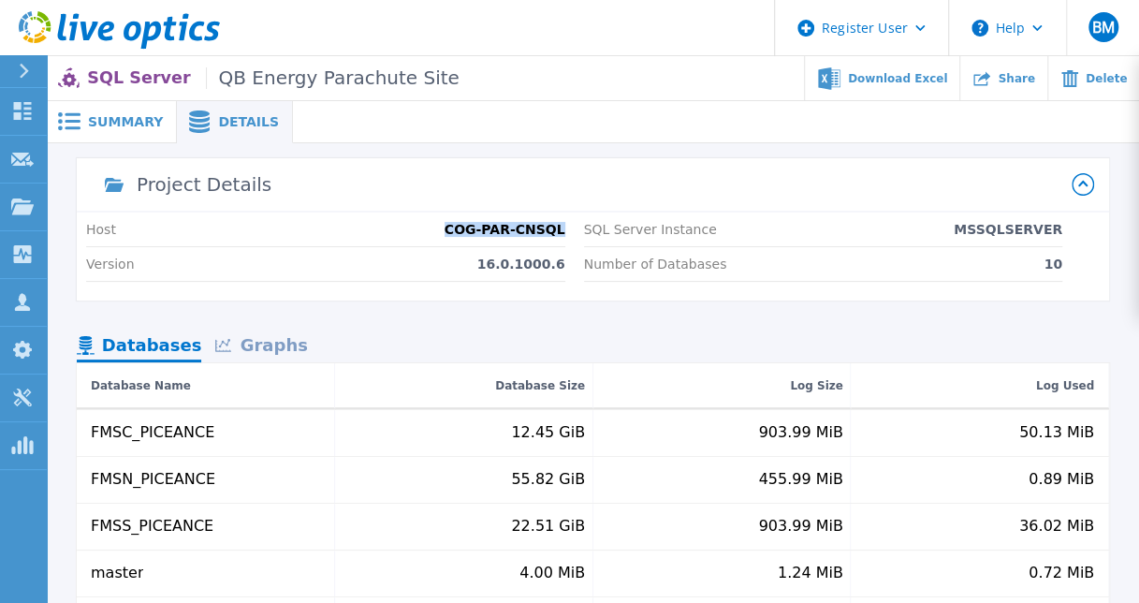
drag, startPoint x: 453, startPoint y: 229, endPoint x: 563, endPoint y: 230, distance: 110.4
click at [563, 230] on div "Host COG-PAR-CNSQL" at bounding box center [325, 229] width 479 height 35
copy p "COG-PAR-CNSQL"
